Goal: Task Accomplishment & Management: Complete application form

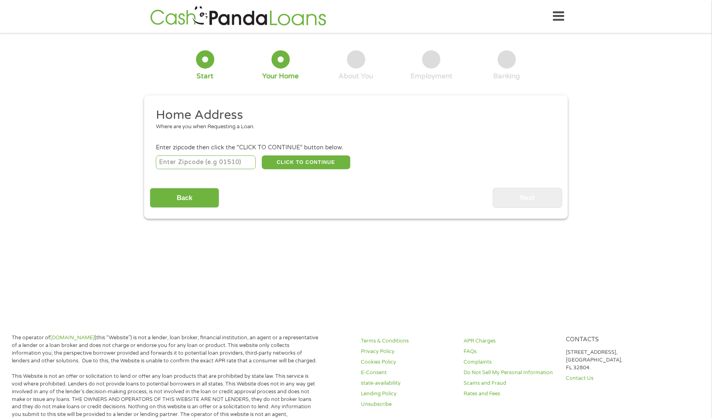
click at [230, 166] on input "number" at bounding box center [206, 162] width 100 height 14
type input "75156"
select select "[US_STATE]"
click at [291, 164] on button "CLICK TO CONTINUE" at bounding box center [306, 162] width 88 height 14
type input "75156"
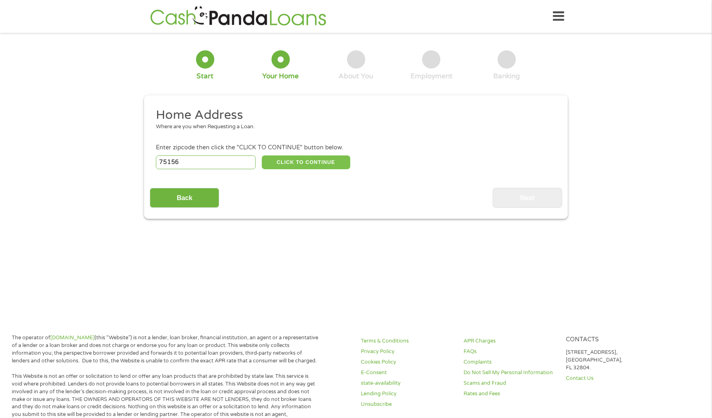
type input "Mabank"
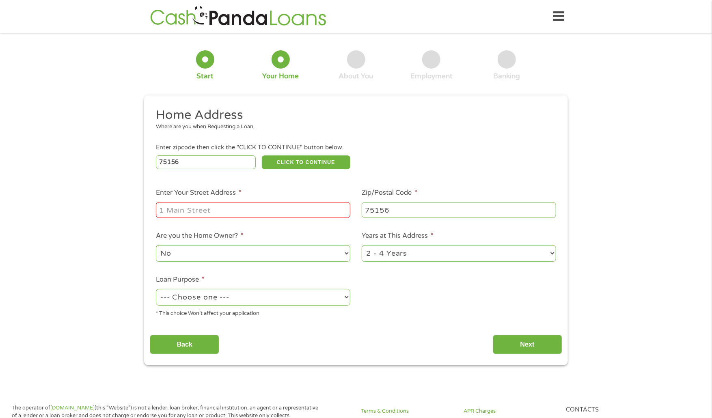
click at [247, 203] on input "Enter Your Street Address *" at bounding box center [253, 209] width 194 height 15
type input "[STREET_ADDRESS]"
click at [328, 249] on select "No Yes" at bounding box center [253, 253] width 194 height 17
select select "yes"
click at [156, 246] on select "No Yes" at bounding box center [253, 253] width 194 height 17
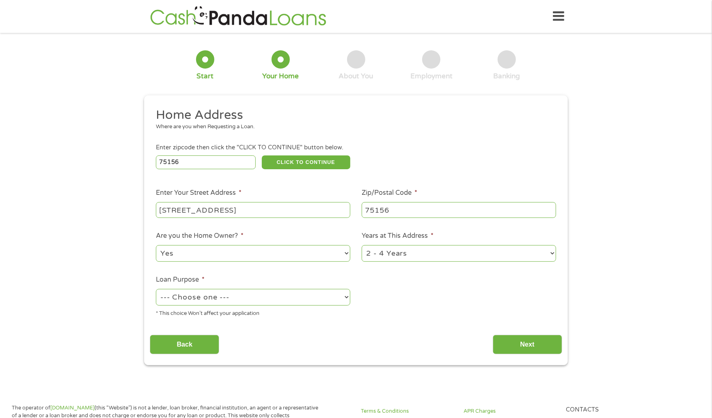
click at [338, 295] on select "--- Choose one --- Pay Bills Debt Consolidation Home Improvement Major Purchase…" at bounding box center [253, 297] width 194 height 17
select select "shorttermcash"
click at [156, 290] on select "--- Choose one --- Pay Bills Debt Consolidation Home Improvement Major Purchase…" at bounding box center [253, 297] width 194 height 17
click at [544, 341] on input "Next" at bounding box center [526, 345] width 69 height 20
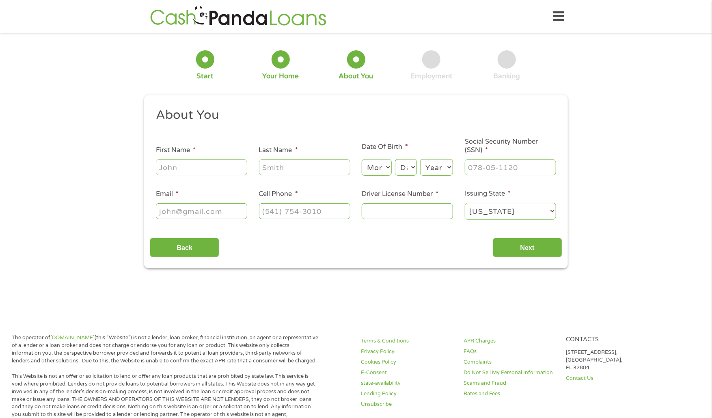
scroll to position [3, 3]
click at [213, 167] on input "First Name *" at bounding box center [201, 166] width 91 height 15
type input "[PERSON_NAME]"
type input "[EMAIL_ADDRESS][DOMAIN_NAME]"
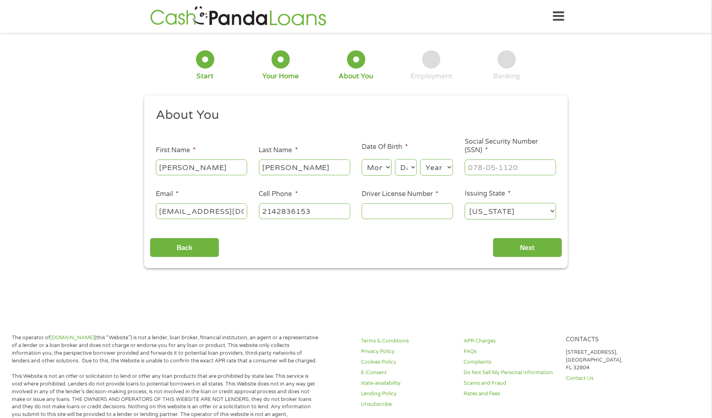
type input "[PHONE_NUMBER]"
click at [372, 169] on select "Month 1 2 3 4 5 6 7 8 9 10 11 12" at bounding box center [376, 167] width 30 height 17
select select "8"
click at [361, 159] on select "Month 1 2 3 4 5 6 7 8 9 10 11 12" at bounding box center [376, 167] width 30 height 17
click at [408, 167] on select "Day 1 2 3 4 5 6 7 8 9 10 11 12 13 14 15 16 17 18 19 20 21 22 23 24 25 26 27 28 …" at bounding box center [406, 167] width 22 height 17
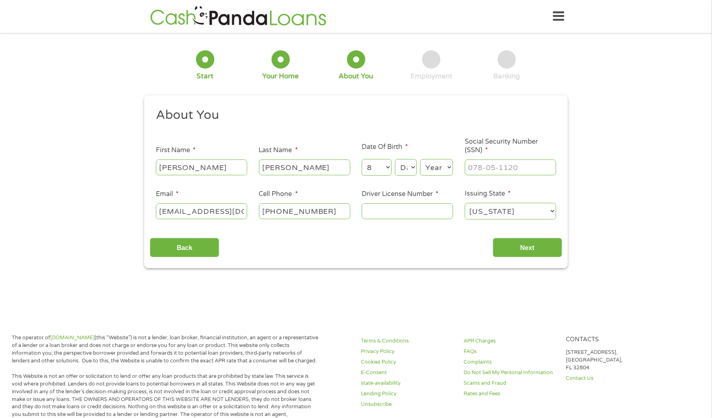
select select "23"
click at [395, 159] on select "Day 1 2 3 4 5 6 7 8 9 10 11 12 13 14 15 16 17 18 19 20 21 22 23 24 25 26 27 28 …" at bounding box center [406, 167] width 22 height 17
type input "___-__-____"
click at [481, 166] on input "___-__-____" at bounding box center [509, 166] width 91 height 15
click at [449, 170] on select "Year [DATE] 2006 2005 2004 2003 2002 2001 2000 1999 1998 1997 1996 1995 1994 19…" at bounding box center [436, 167] width 33 height 17
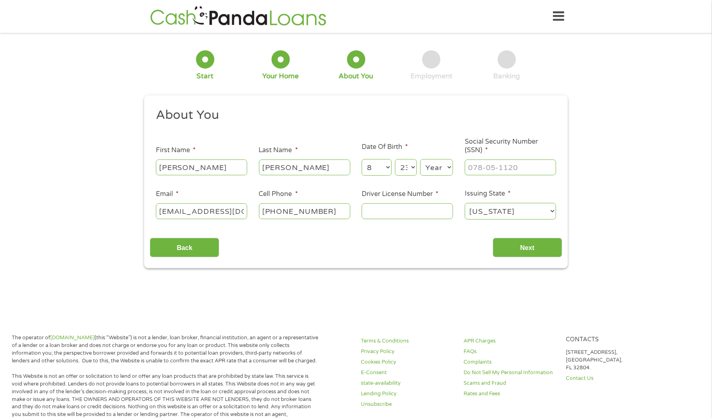
select select "1983"
click at [420, 159] on select "Year [DATE] 2006 2005 2004 2003 2002 2001 2000 1999 1998 1997 1996 1995 1994 19…" at bounding box center [436, 167] width 33 height 17
click at [484, 171] on input "___-__-____" at bounding box center [509, 166] width 91 height 15
type input "454-71-4951"
click at [409, 211] on input "Driver License Number *" at bounding box center [406, 210] width 91 height 15
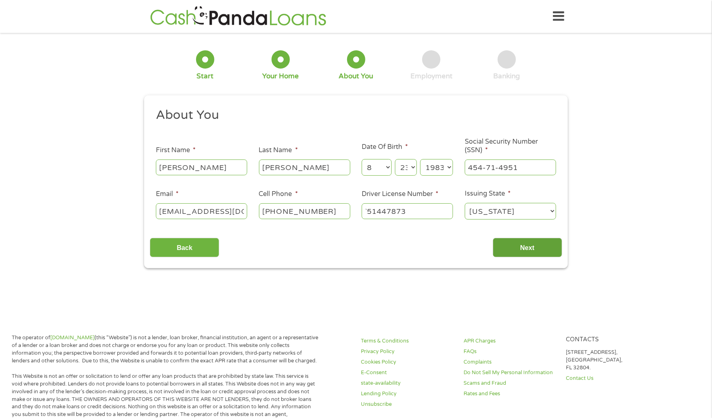
type input "`51447873"
click at [527, 242] on input "Next" at bounding box center [526, 248] width 69 height 20
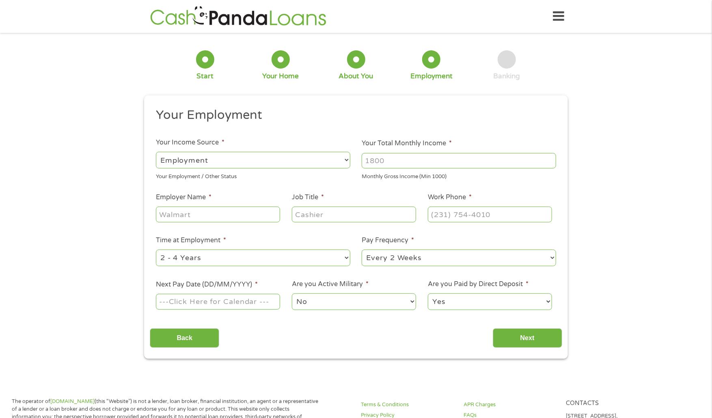
click at [339, 159] on select "--- Choose one --- Employment [DEMOGRAPHIC_DATA] Benefits" at bounding box center [253, 160] width 194 height 17
select select "selfEmployed"
click at [156, 152] on select "--- Choose one --- Employment [DEMOGRAPHIC_DATA] Benefits" at bounding box center [253, 160] width 194 height 17
click at [400, 161] on input "Your Total Monthly Income *" at bounding box center [458, 160] width 194 height 15
type input "5500"
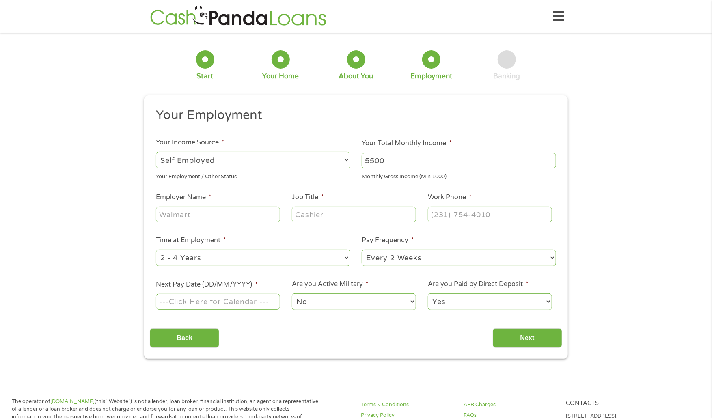
click at [221, 216] on input "Employer Name *" at bounding box center [218, 213] width 124 height 15
type input "GFI"
type input "INSURANCE AGENT"
type input "[PHONE_NUMBER]"
click at [550, 254] on select "--- Choose one --- Every 2 Weeks Every Week Monthly Semi-Monthly" at bounding box center [458, 257] width 194 height 17
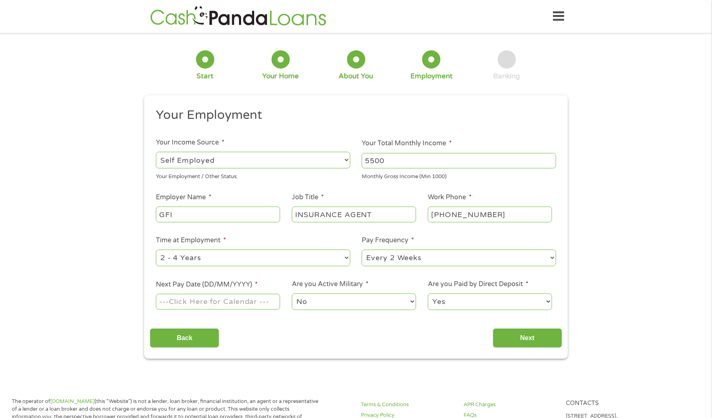
select select "monthly"
click at [361, 250] on select "--- Choose one --- Every 2 Weeks Every Week Monthly Semi-Monthly" at bounding box center [458, 257] width 194 height 17
click at [259, 301] on input "Next Pay Date (DD/MM/YYYY) *" at bounding box center [218, 301] width 124 height 15
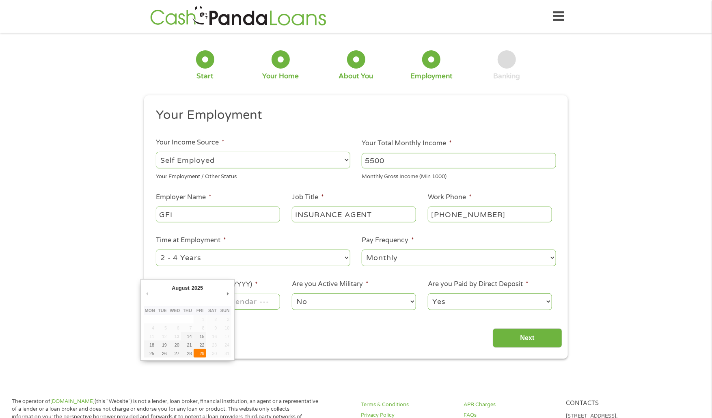
type input "[DATE]"
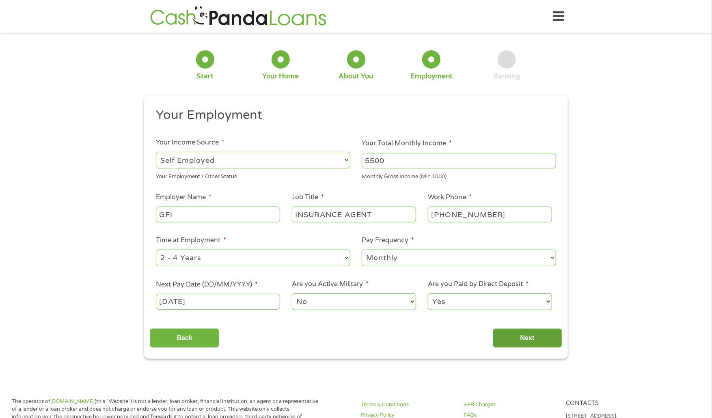
click at [518, 344] on input "Next" at bounding box center [526, 338] width 69 height 20
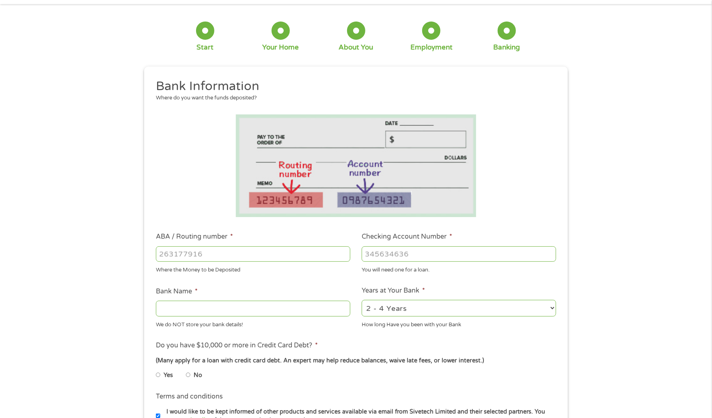
scroll to position [41, 0]
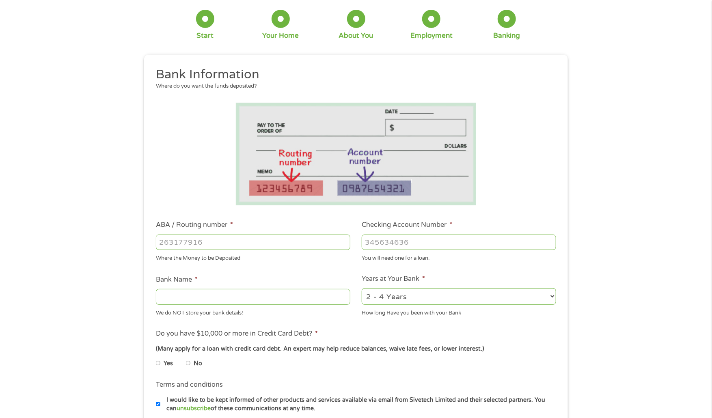
click at [257, 243] on input "ABA / Routing number *" at bounding box center [253, 241] width 194 height 15
type input "256074974"
type input "NAVY FEDERAL CREDIT UNION"
type input "256074974"
click at [405, 242] on input "Checking Account Number *" at bounding box center [458, 241] width 194 height 15
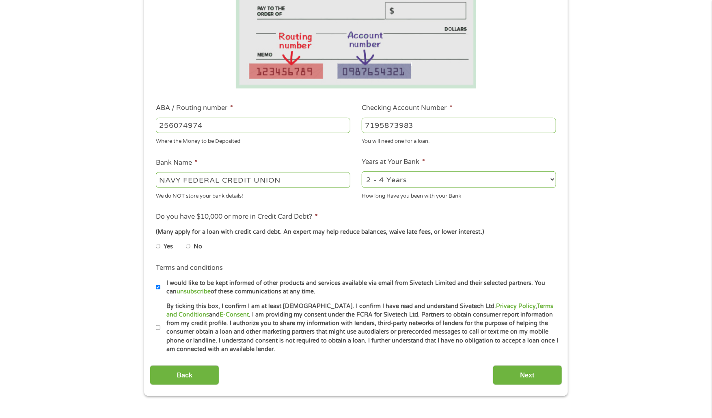
scroll to position [162, 0]
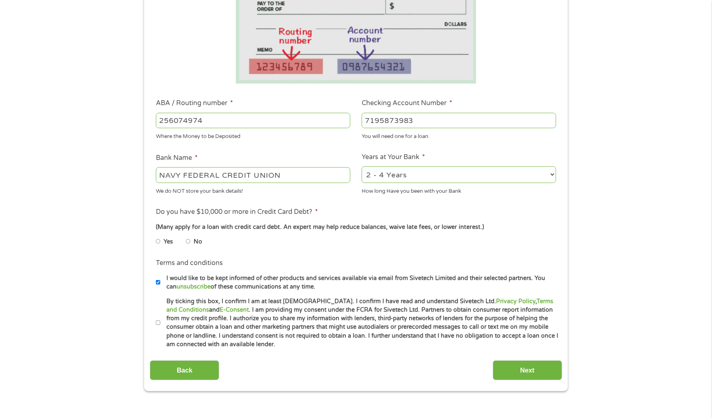
type input "7195873983"
click at [188, 242] on input "No" at bounding box center [188, 241] width 5 height 13
radio input "true"
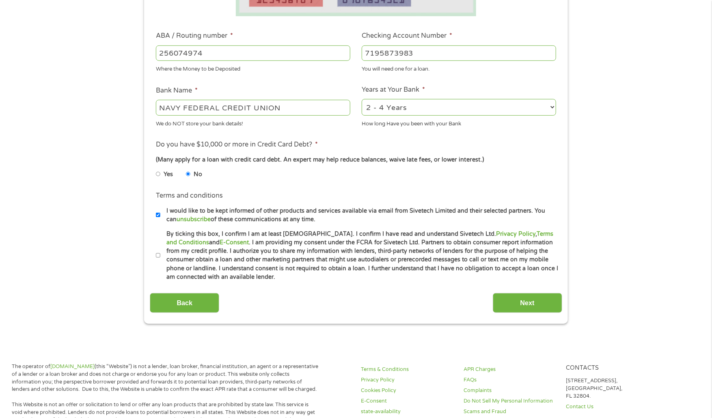
scroll to position [243, 0]
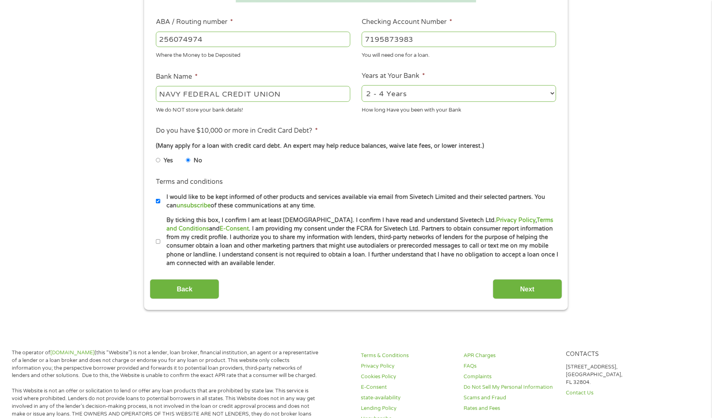
click at [157, 202] on input "I would like to be kept informed of other products and services available via e…" at bounding box center [158, 201] width 5 height 13
checkbox input "false"
click at [157, 244] on input "By ticking this box, I confirm I am at least [DEMOGRAPHIC_DATA]. I confirm I ha…" at bounding box center [158, 241] width 5 height 13
checkbox input "true"
click at [526, 288] on input "Next" at bounding box center [526, 289] width 69 height 20
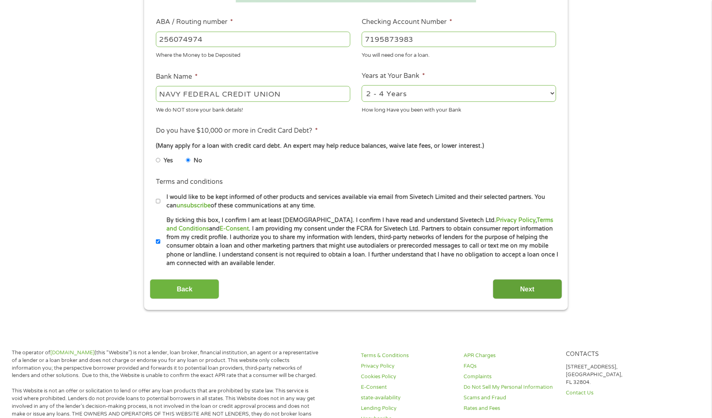
scroll to position [0, 0]
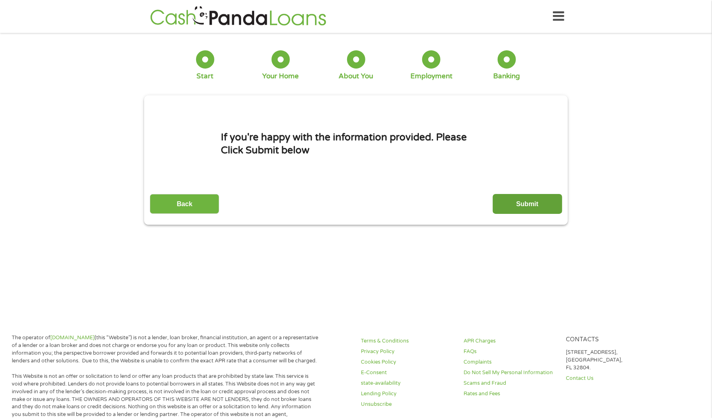
click at [519, 206] on input "Submit" at bounding box center [526, 204] width 69 height 20
